Goal: Task Accomplishment & Management: Complete application form

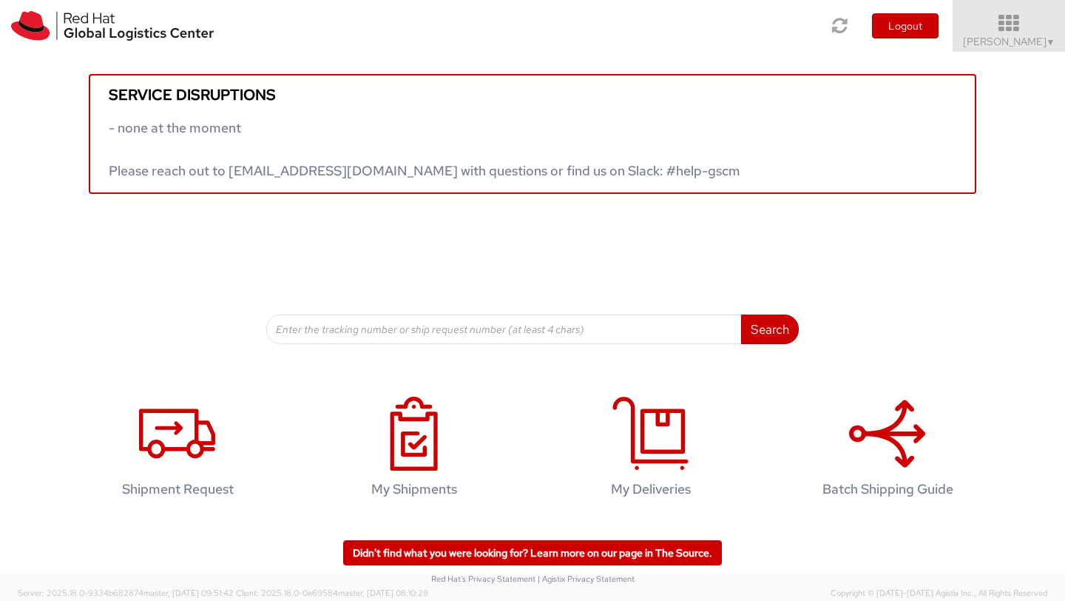
click at [999, 41] on span "Shuang Mao ▼" at bounding box center [1009, 41] width 92 height 13
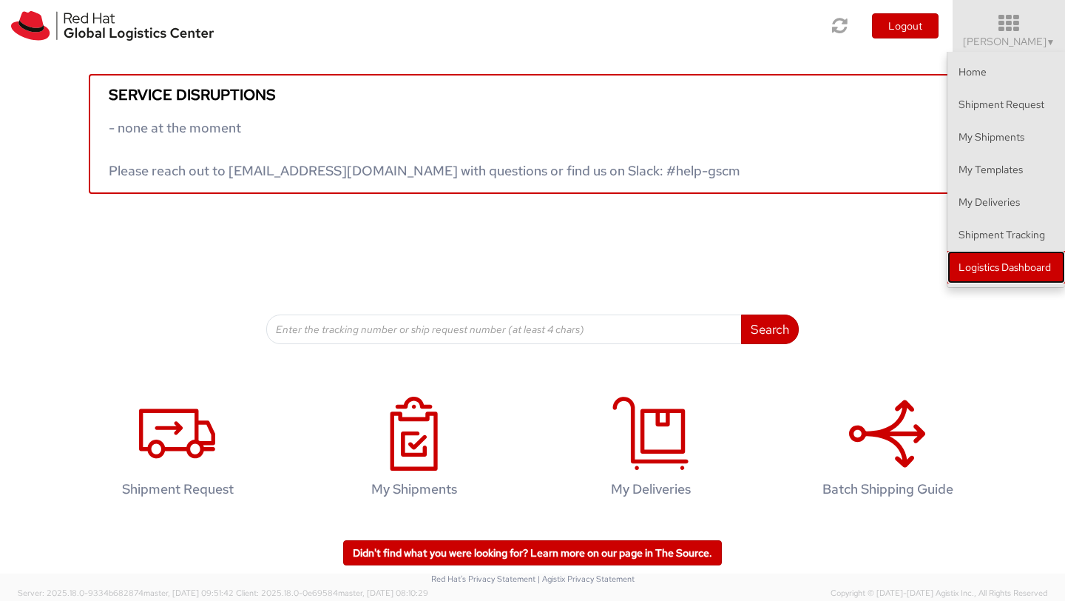
click at [977, 272] on link "Logistics Dashboard" at bounding box center [1007, 267] width 118 height 33
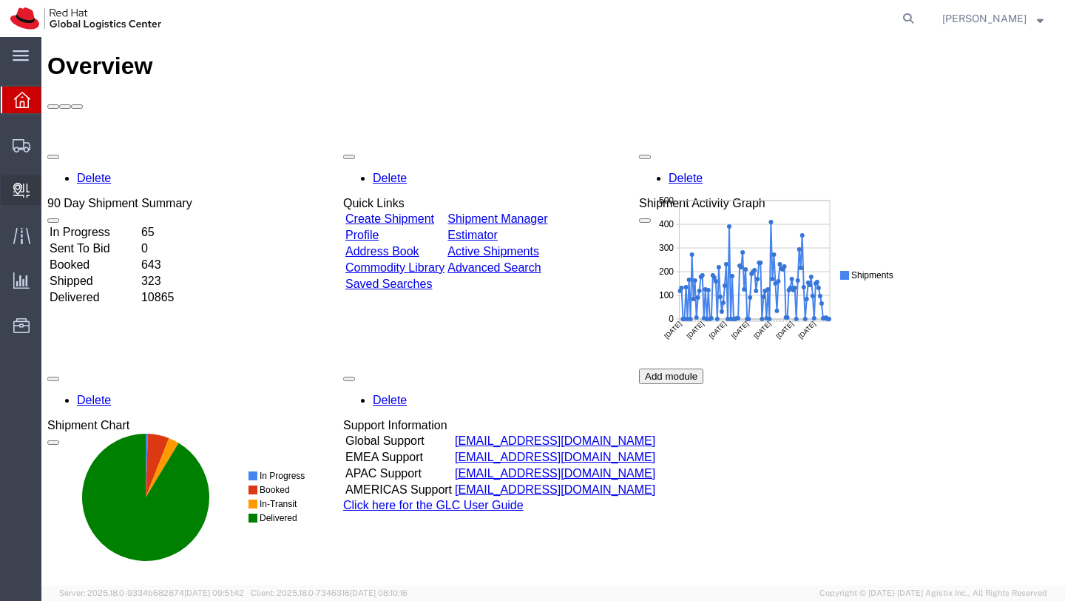
click at [0, 0] on span "Create Delivery" at bounding box center [0, 0] width 0 height 0
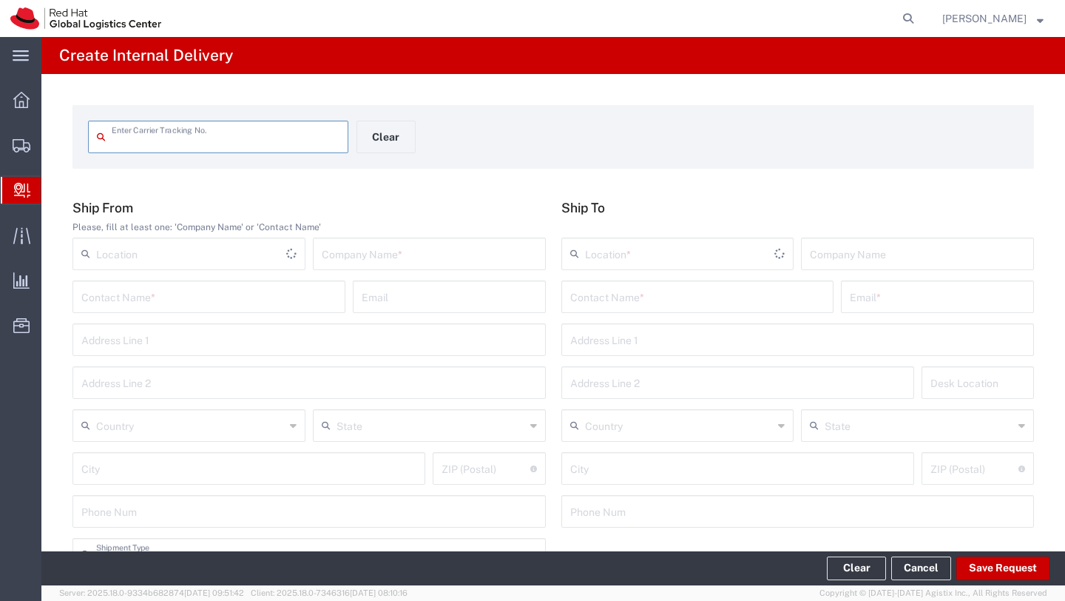
click at [127, 140] on input "text" at bounding box center [226, 136] width 228 height 26
type input "392646023590"
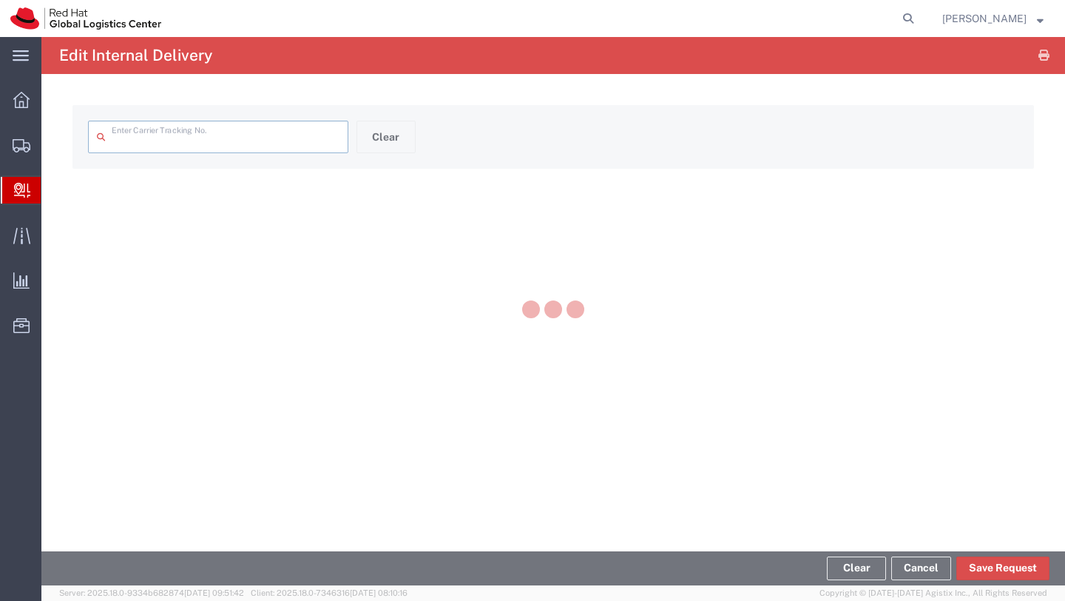
type input "392646023590"
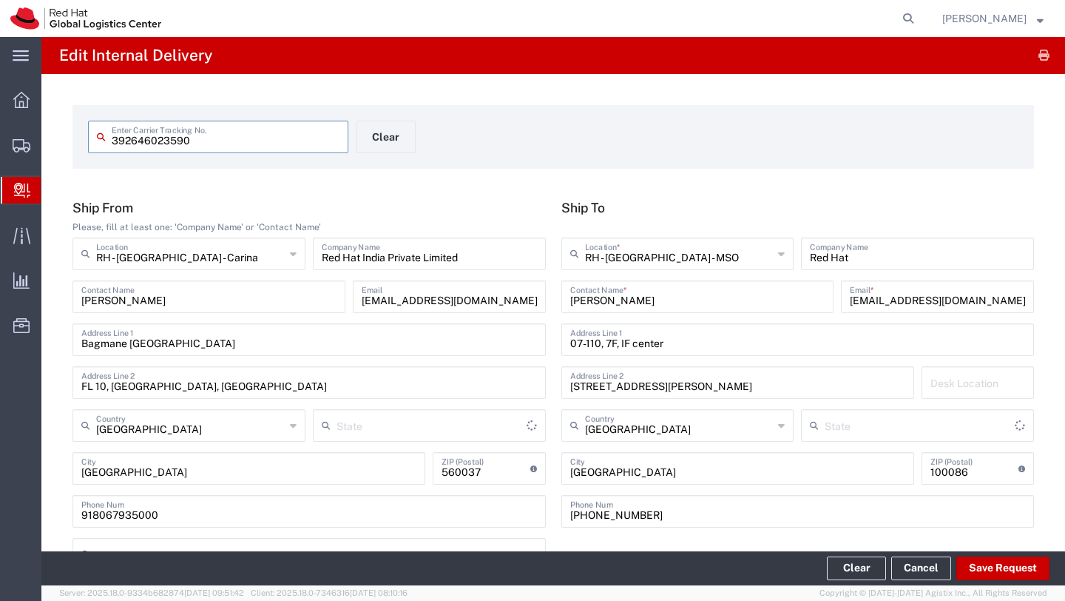
type input "International Priority EOD"
type input "[GEOGRAPHIC_DATA]"
drag, startPoint x: 949, startPoint y: 303, endPoint x: 804, endPoint y: 300, distance: 145.8
click at [804, 300] on div "[PERSON_NAME] Contact Name * [EMAIL_ADDRESS][DOMAIN_NAME],[EMAIL_ADDRESS][DOMAI…" at bounding box center [798, 301] width 481 height 43
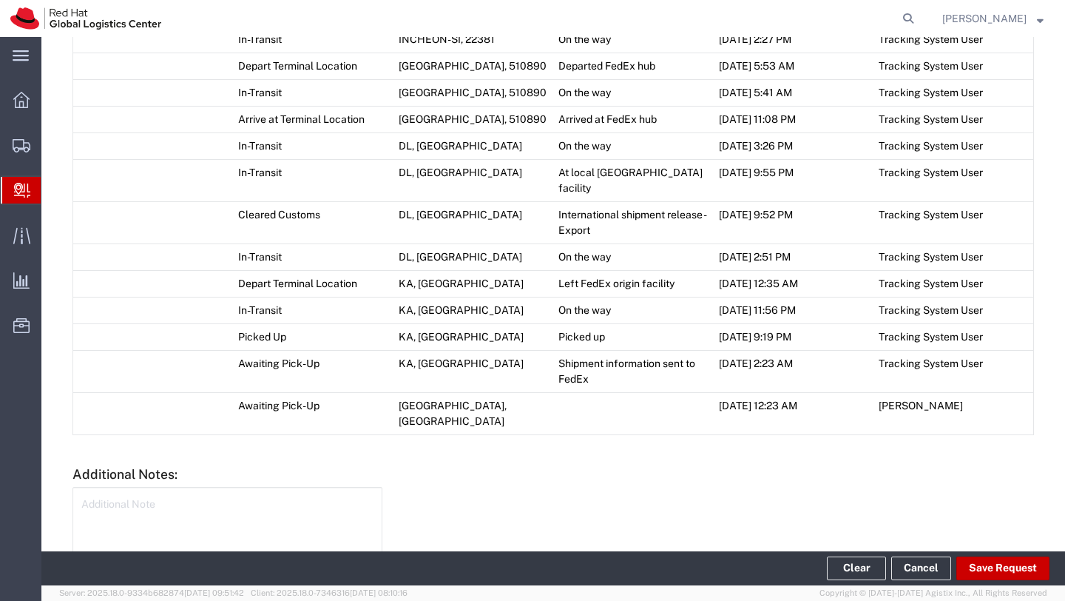
scroll to position [1068, 0]
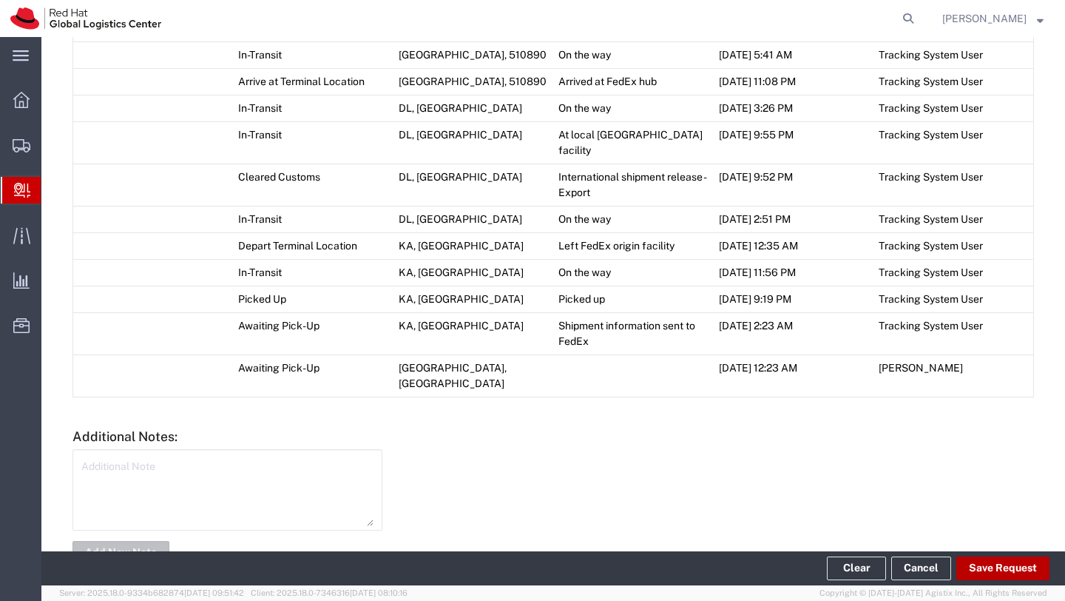
type input "[EMAIL_ADDRESS][DOMAIN_NAME]"
click at [989, 573] on button "Save Request" at bounding box center [1003, 568] width 93 height 24
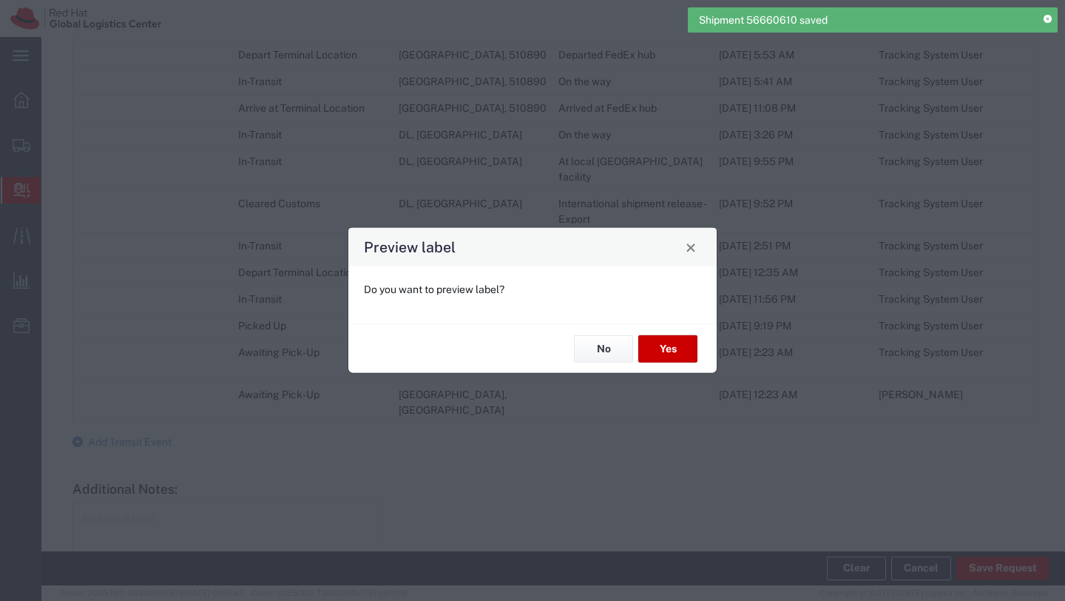
type input "Your Packaging"
type input "International Priority EOD"
click at [606, 346] on button "No" at bounding box center [603, 348] width 59 height 27
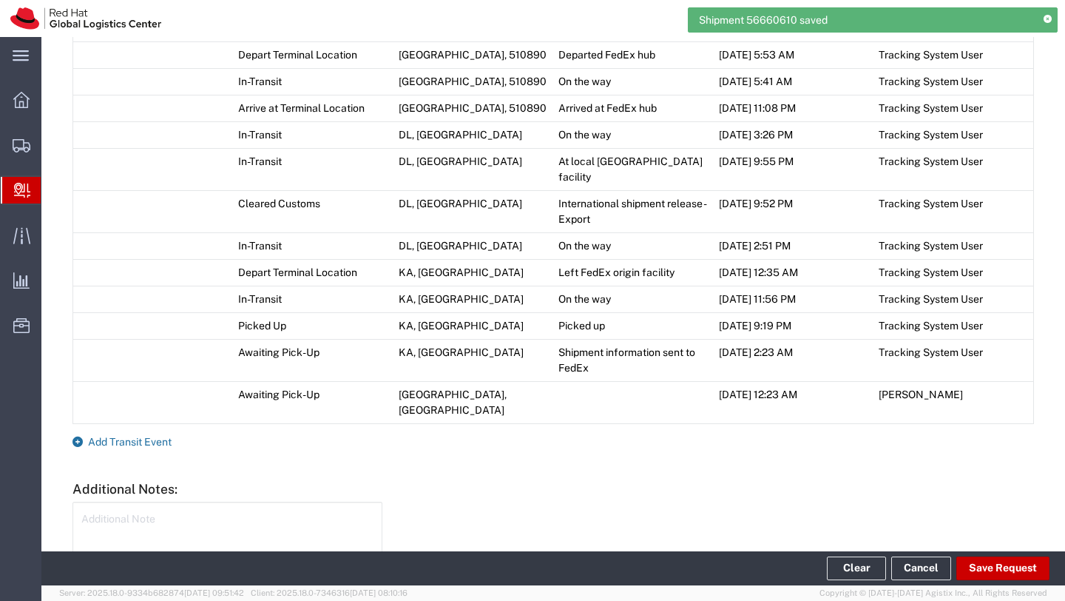
click at [153, 436] on span "Add Transit Event" at bounding box center [130, 442] width 84 height 12
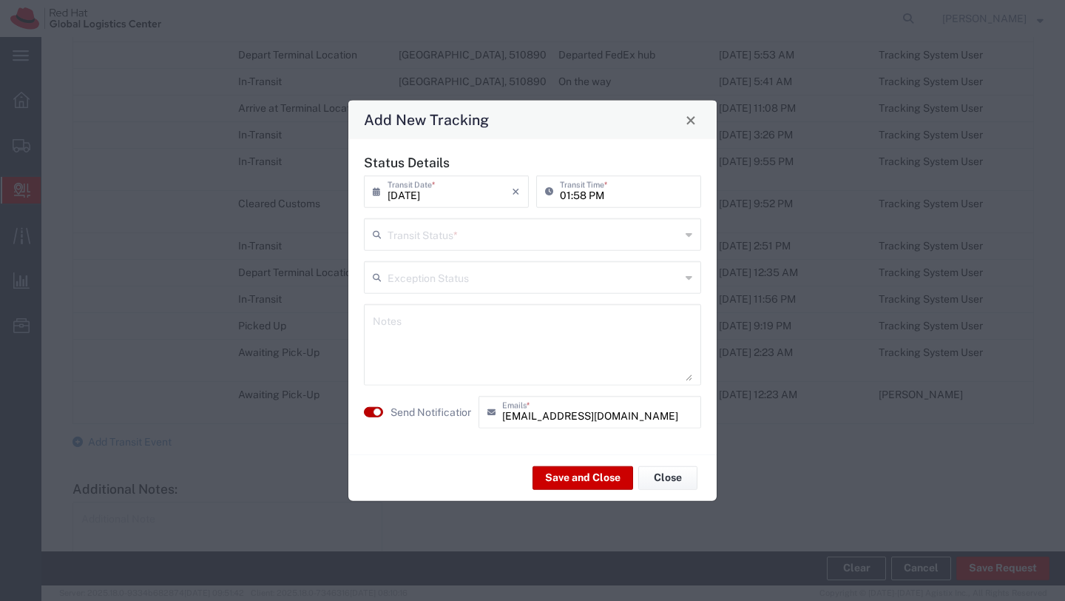
click at [367, 412] on button "button" at bounding box center [373, 412] width 19 height 10
click at [427, 235] on input "text" at bounding box center [534, 233] width 293 height 26
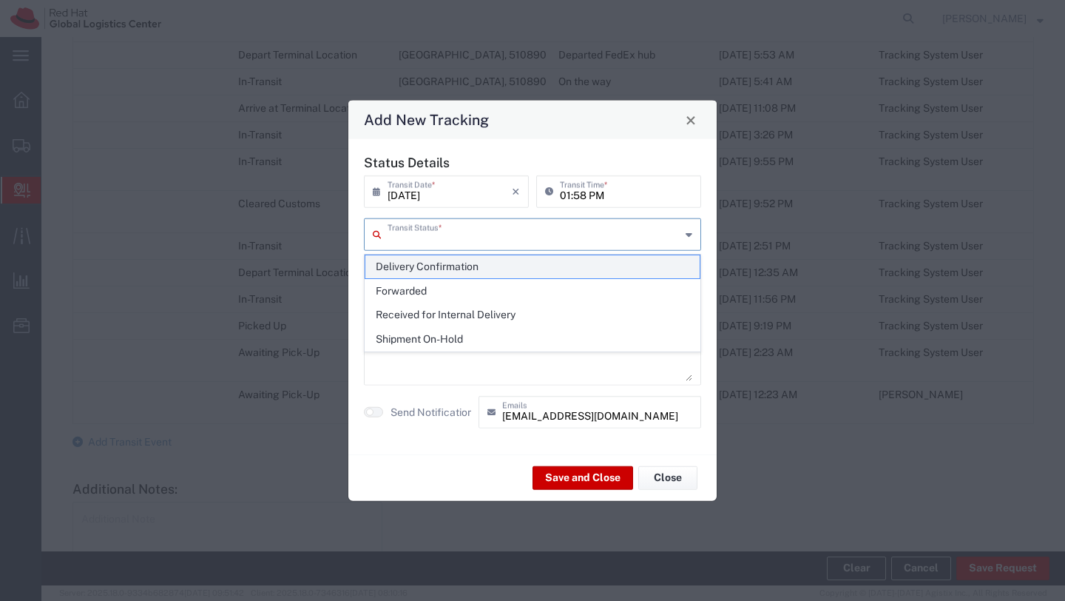
click at [424, 263] on span "Delivery Confirmation" at bounding box center [533, 266] width 334 height 23
type input "Delivery Confirmation"
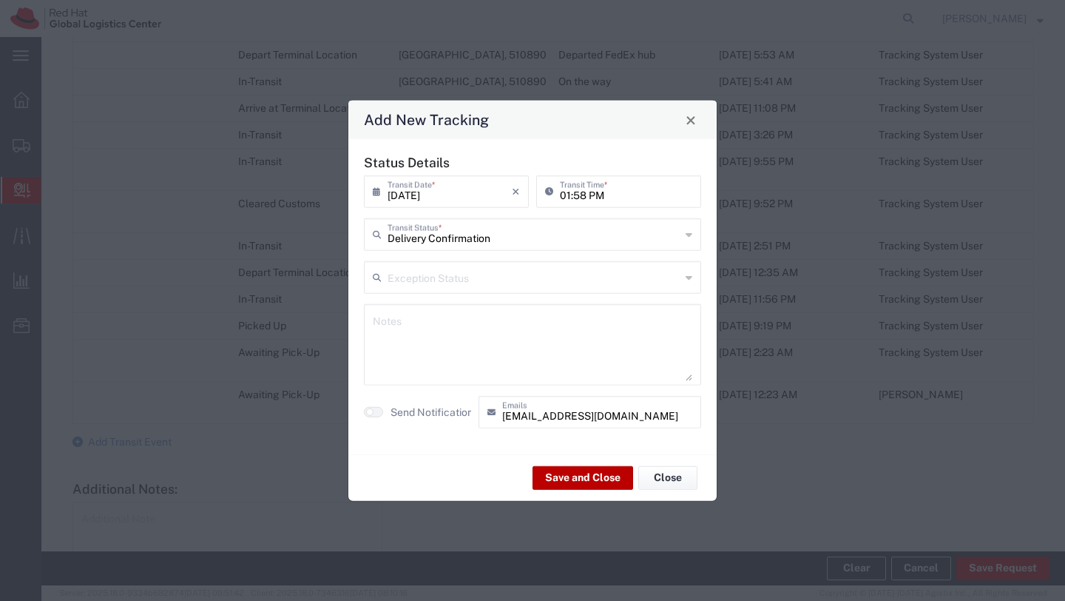
click at [575, 482] on button "Save and Close" at bounding box center [583, 477] width 101 height 24
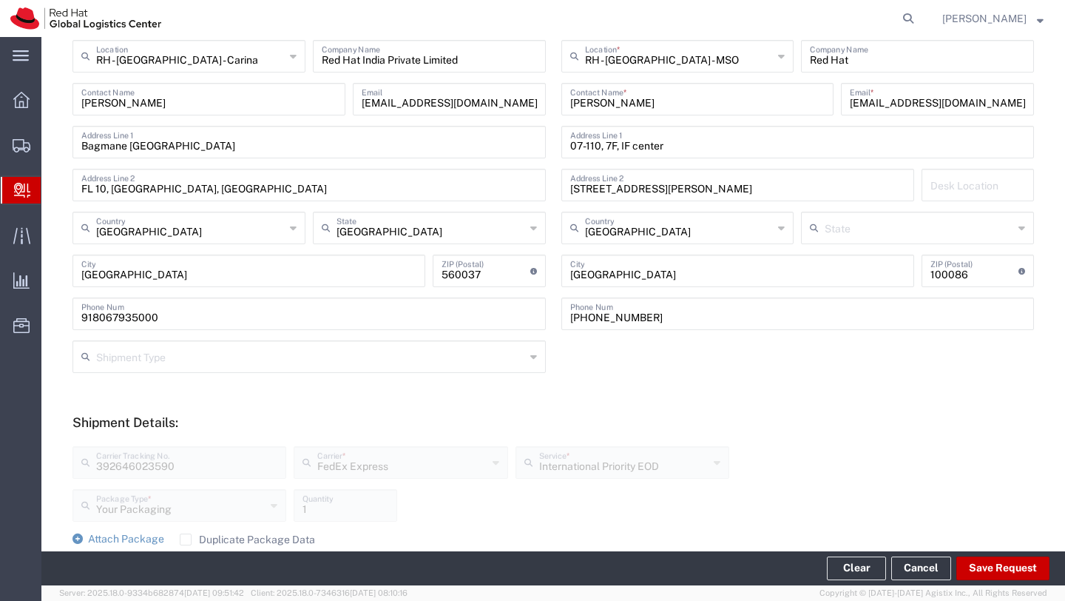
scroll to position [0, 0]
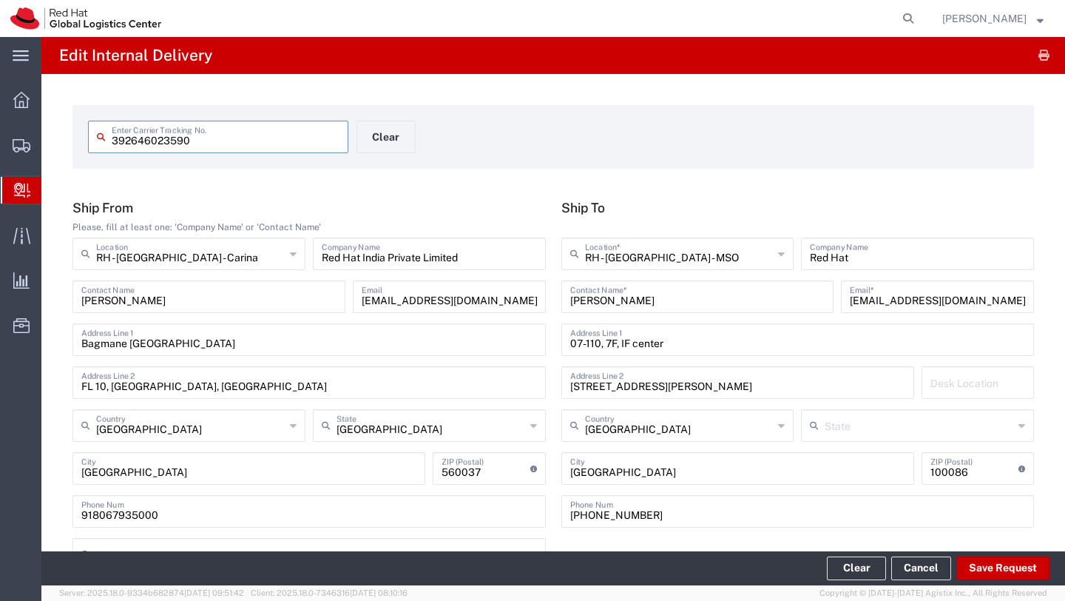
drag, startPoint x: 200, startPoint y: 138, endPoint x: 110, endPoint y: 138, distance: 89.5
click at [110, 138] on div "392646023590 Enter Carrier Tracking No." at bounding box center [218, 137] width 260 height 33
type input "392492594649"
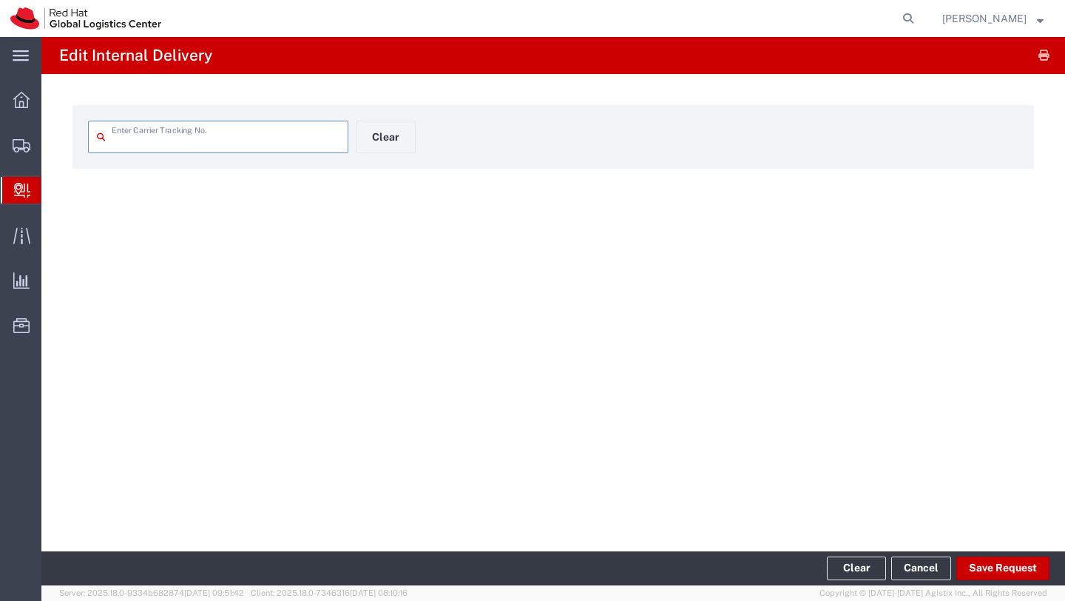
type input "392492594649"
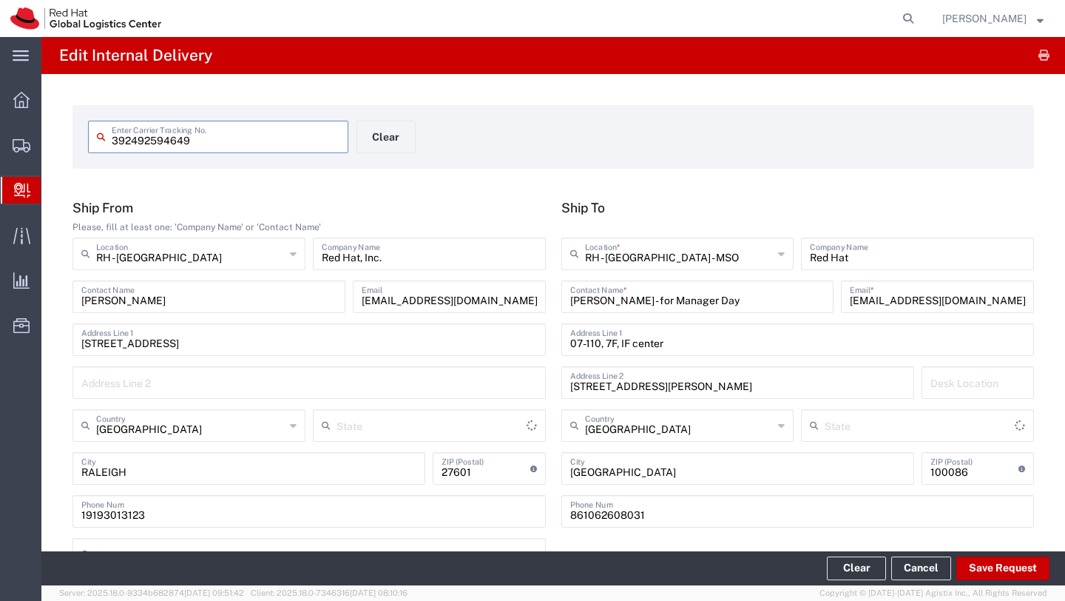
type input "International Economy"
type input "[US_STATE]"
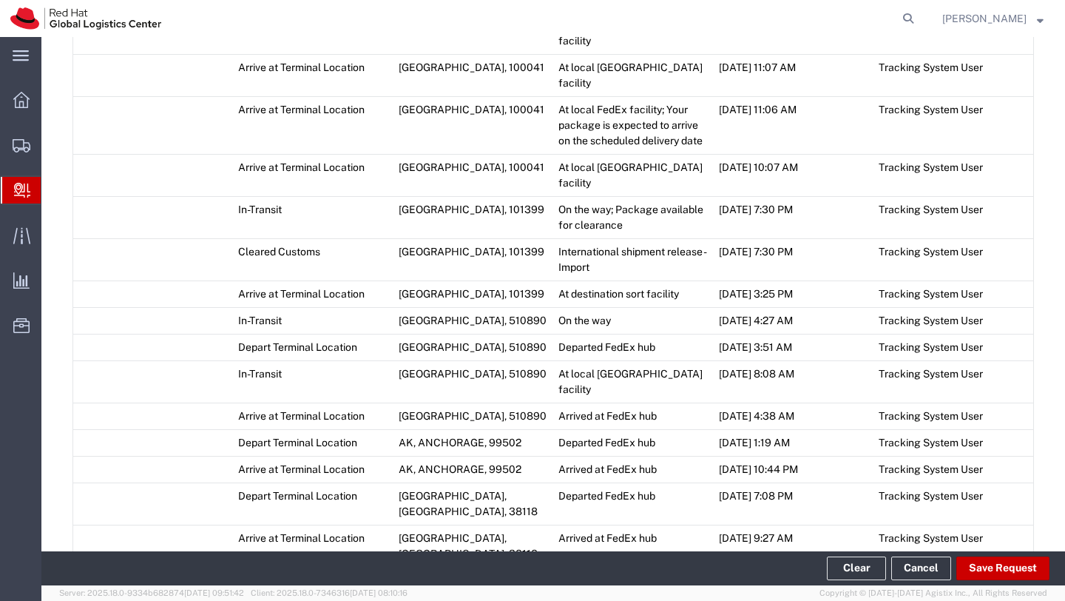
scroll to position [894, 0]
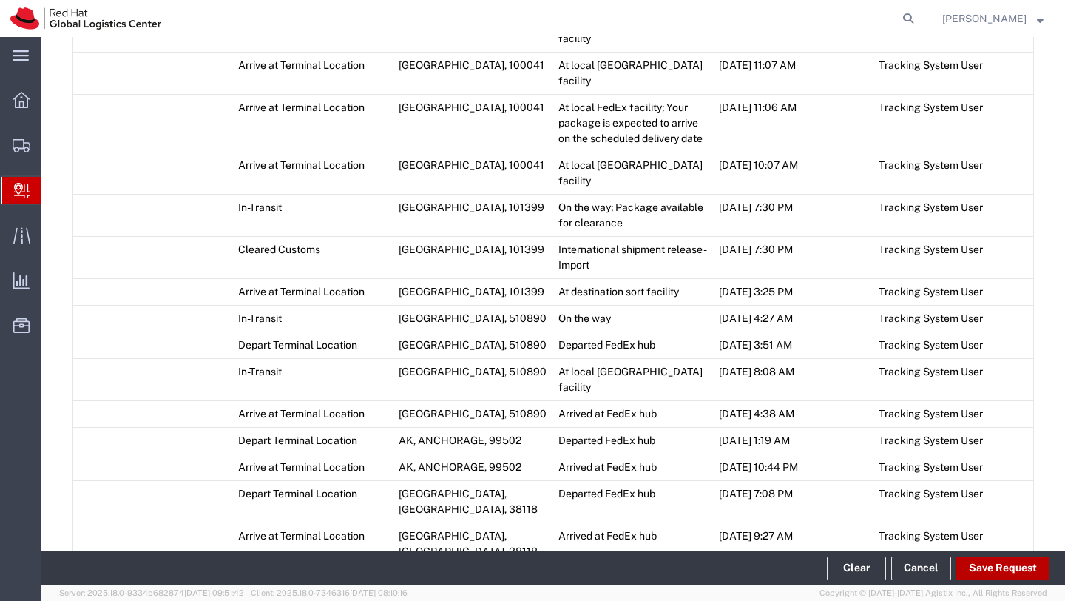
click at [1016, 570] on button "Save Request" at bounding box center [1003, 568] width 93 height 24
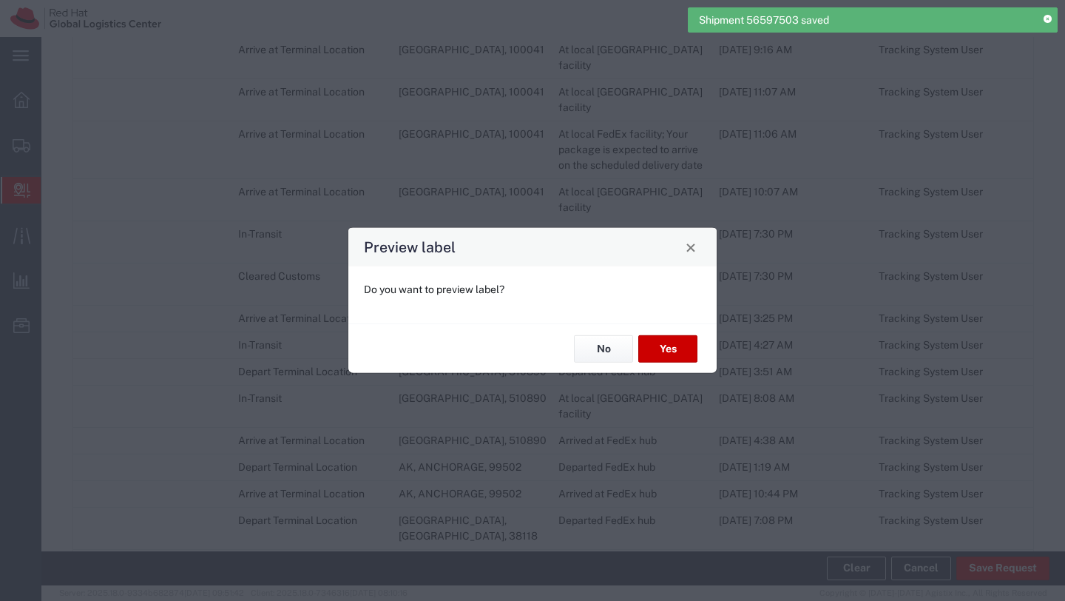
type input "Your Packaging"
type input "International Economy"
click at [590, 351] on button "No" at bounding box center [603, 348] width 59 height 27
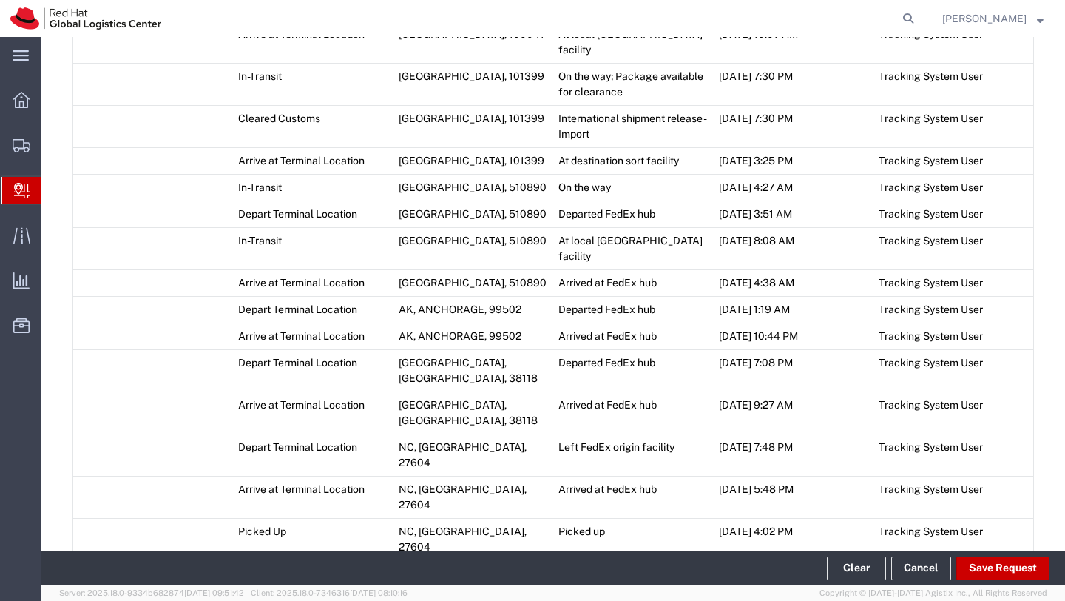
scroll to position [1216, 0]
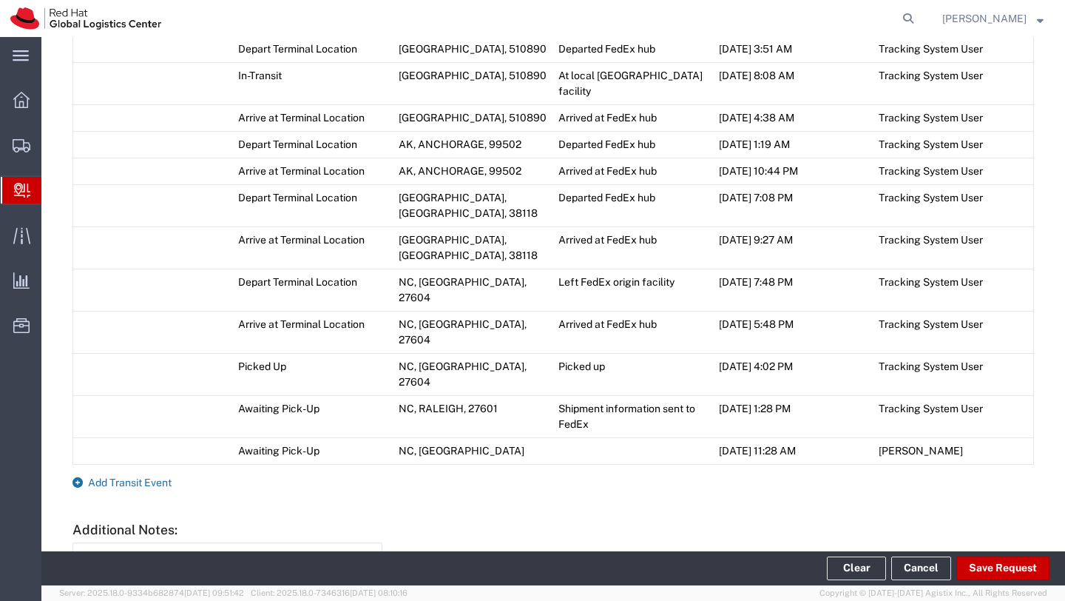
click at [146, 477] on span "Add Transit Event" at bounding box center [130, 483] width 84 height 12
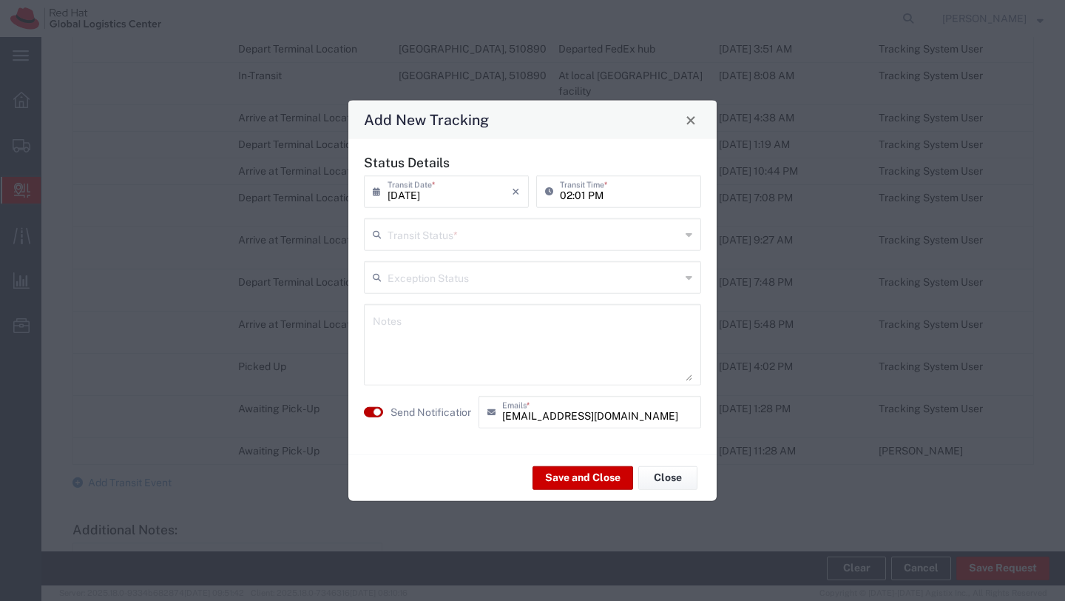
click at [368, 412] on button "button" at bounding box center [373, 412] width 19 height 10
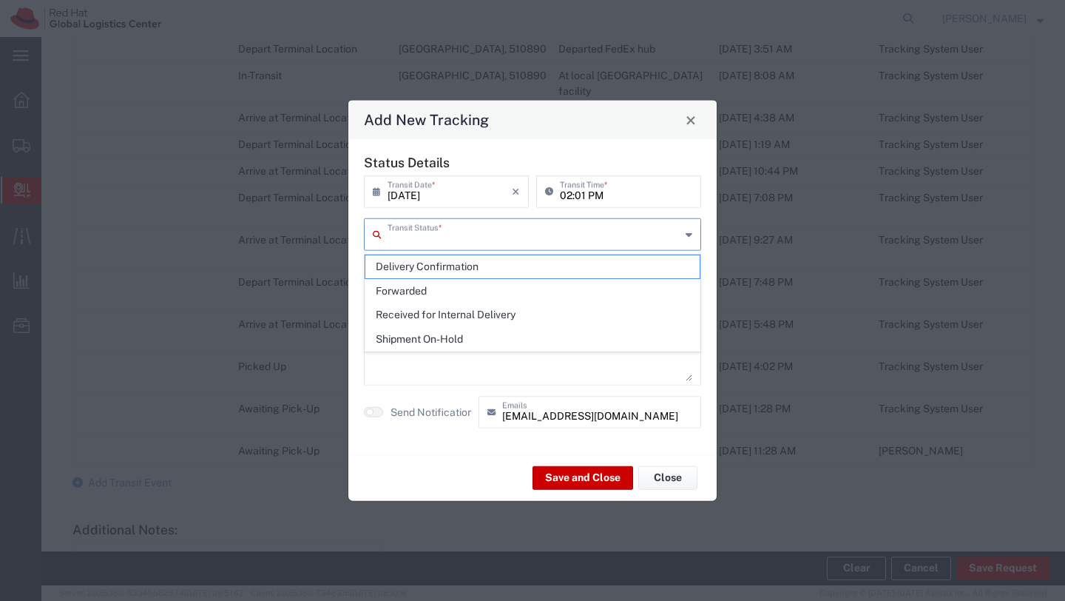
click at [441, 240] on input "text" at bounding box center [534, 233] width 293 height 26
click at [437, 268] on span "Delivery Confirmation" at bounding box center [533, 266] width 334 height 23
type input "Delivery Confirmation"
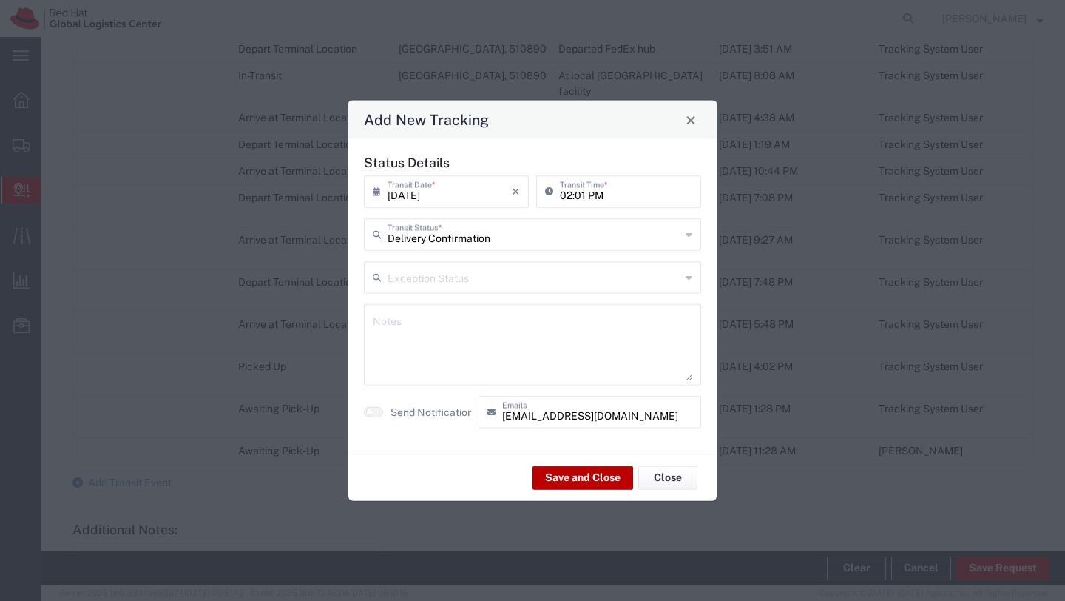
click at [586, 481] on button "Save and Close" at bounding box center [583, 477] width 101 height 24
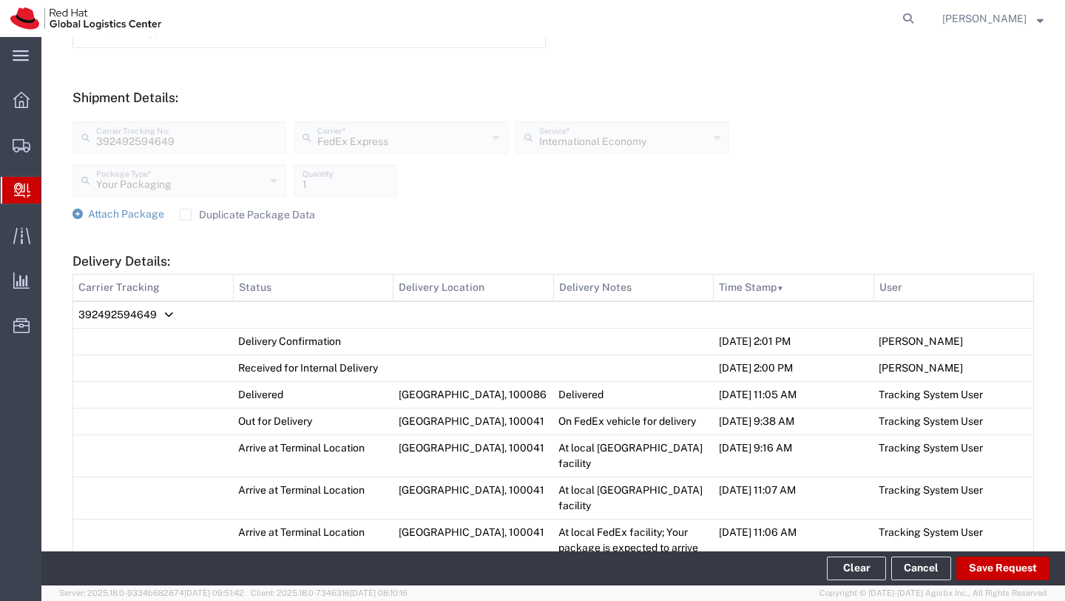
scroll to position [524, 0]
